Goal: Navigation & Orientation: Find specific page/section

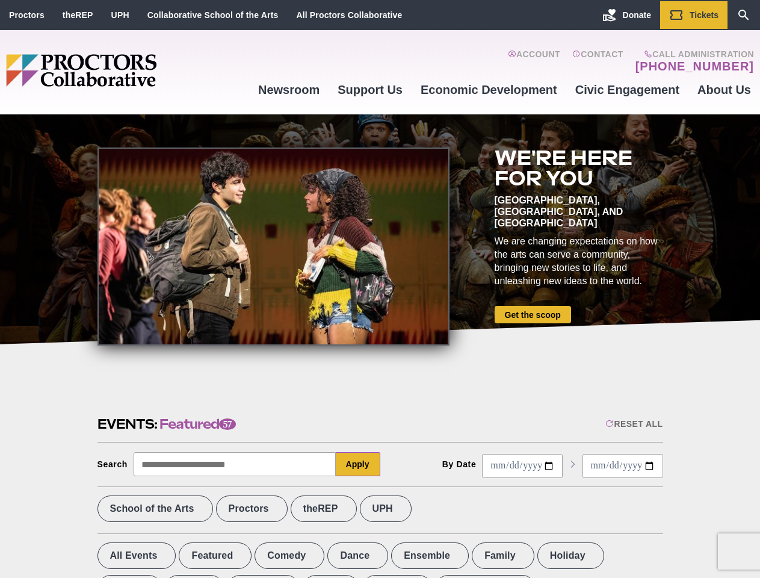
click at [380, 289] on div at bounding box center [274, 246] width 352 height 198
click at [633, 424] on div "Reset All" at bounding box center [633, 424] width 57 height 10
click at [358, 464] on button "Apply" at bounding box center [358, 464] width 45 height 24
